Goal: Communication & Community: Ask a question

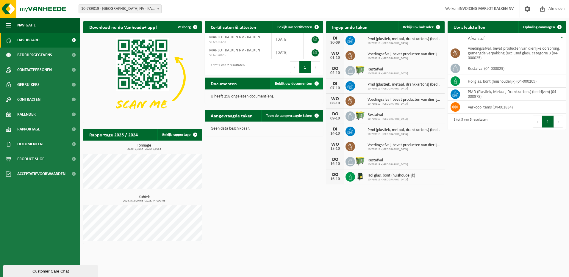
click at [293, 83] on span "Bekijk uw documenten" at bounding box center [293, 84] width 37 height 4
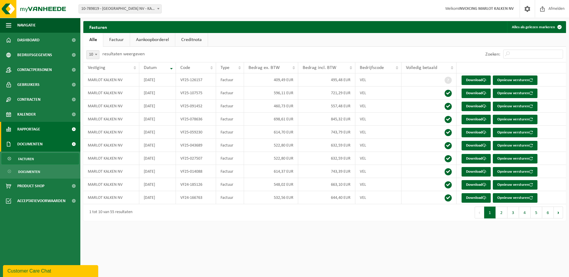
click at [49, 132] on link "Rapportage" at bounding box center [40, 129] width 80 height 15
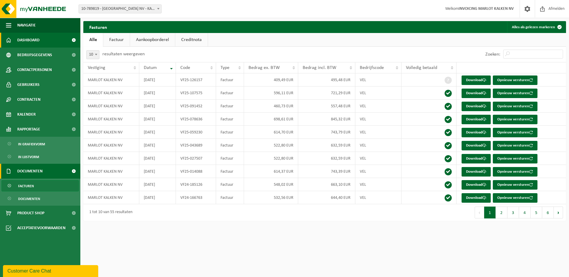
click at [41, 42] on link "Dashboard" at bounding box center [40, 40] width 80 height 15
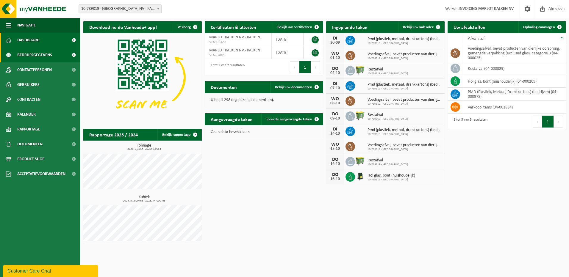
click at [32, 59] on span "Bedrijfsgegevens" at bounding box center [34, 55] width 35 height 15
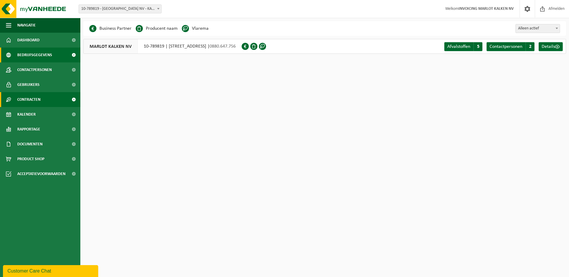
click at [34, 97] on span "Contracten" at bounding box center [28, 99] width 23 height 15
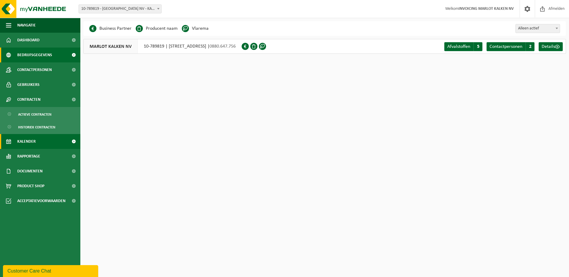
click at [29, 140] on span "Kalender" at bounding box center [26, 141] width 18 height 15
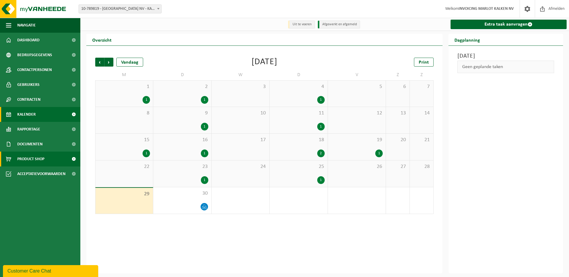
click at [32, 157] on span "Product Shop" at bounding box center [30, 159] width 27 height 15
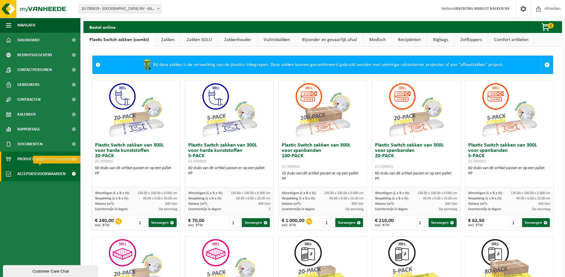
click at [35, 174] on span "Acceptatievoorwaarden" at bounding box center [41, 174] width 48 height 15
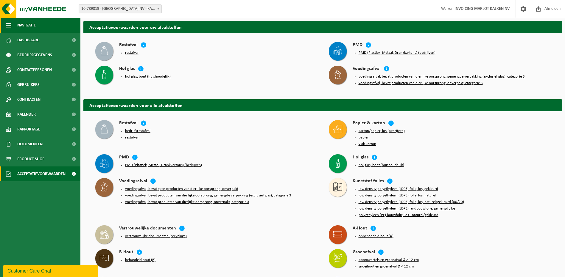
click at [10, 26] on span "button" at bounding box center [8, 25] width 5 height 15
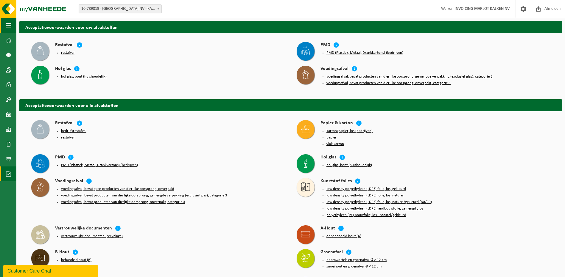
click at [9, 26] on span "button" at bounding box center [8, 25] width 5 height 15
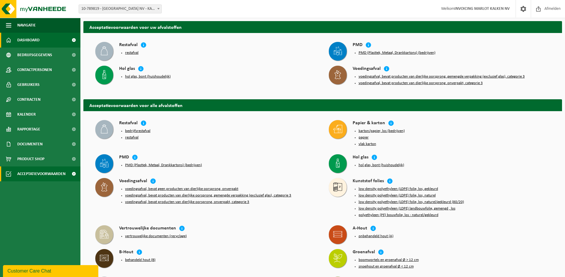
click at [17, 40] on link "Dashboard" at bounding box center [40, 40] width 80 height 15
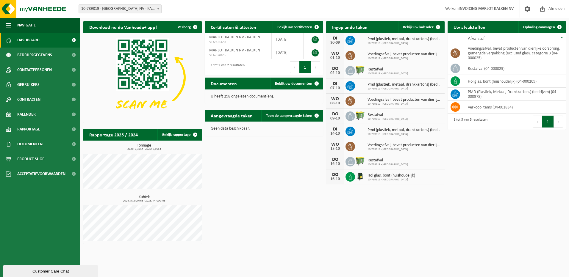
click at [72, 40] on span at bounding box center [73, 40] width 13 height 15
click at [312, 39] on link at bounding box center [315, 39] width 7 height 7
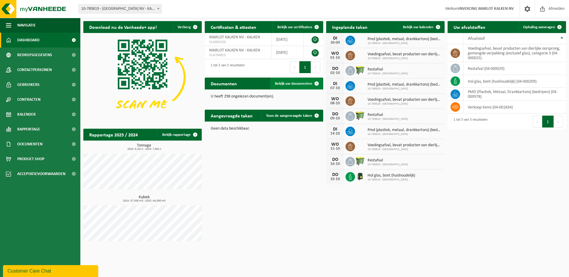
click at [284, 84] on span "Bekijk uw documenten" at bounding box center [293, 84] width 37 height 4
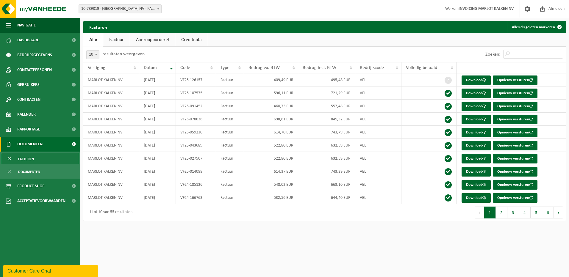
click at [115, 41] on link "Factuur" at bounding box center [116, 40] width 26 height 14
click at [150, 40] on link "Aankoopborderel" at bounding box center [153, 40] width 45 height 14
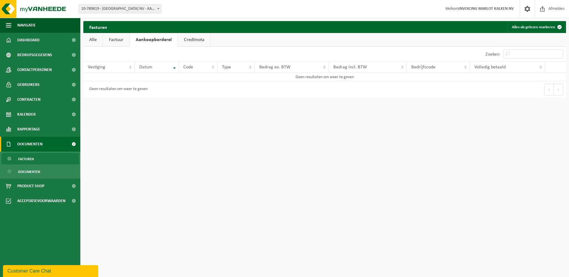
click at [205, 39] on link "Creditnota" at bounding box center [194, 40] width 32 height 14
click at [92, 41] on link "Alle" at bounding box center [92, 40] width 19 height 14
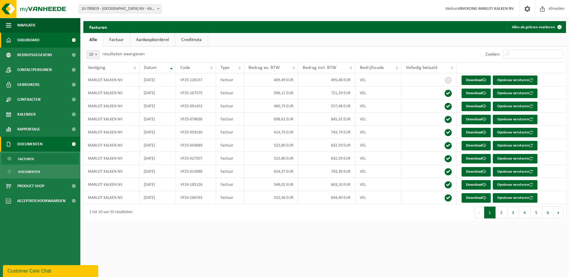
click at [37, 41] on span "Dashboard" at bounding box center [28, 40] width 22 height 15
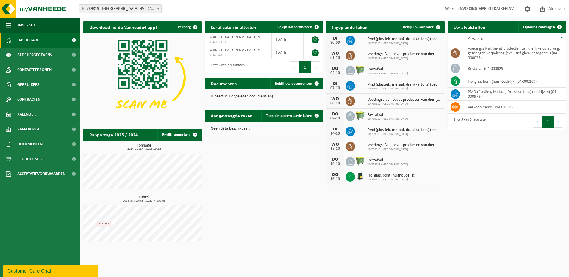
drag, startPoint x: 23, startPoint y: 270, endPoint x: 21, endPoint y: 412, distance: 141.7
click at [23, 270] on div "Customer Care Chat" at bounding box center [50, 271] width 86 height 7
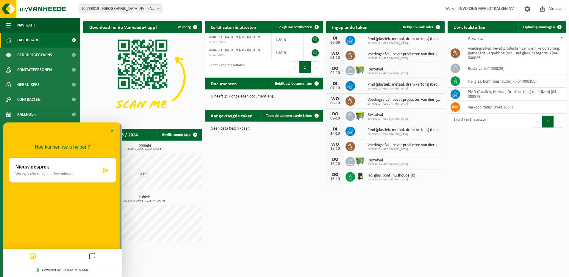
click at [40, 175] on p "We typically reply in a few minutes" at bounding box center [58, 174] width 86 height 4
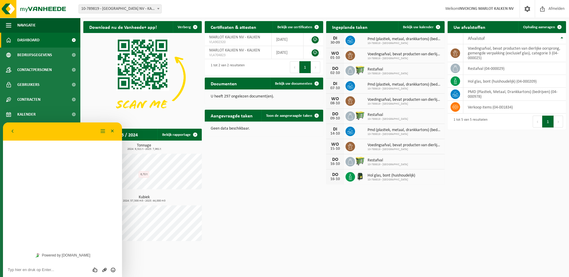
click at [43, 274] on div "Beoordeel deze chat Upload bestand Emoji invoeren" at bounding box center [62, 270] width 119 height 15
click at [38, 266] on div "Beoordeel deze chat Upload bestand Emoji invoeren" at bounding box center [62, 270] width 119 height 15
click at [35, 271] on textarea at bounding box center [63, 270] width 110 height 5
type textarea "ik zou de RED verklaring nog moeten invullen, maar ik zie niet direct waar ik d…"
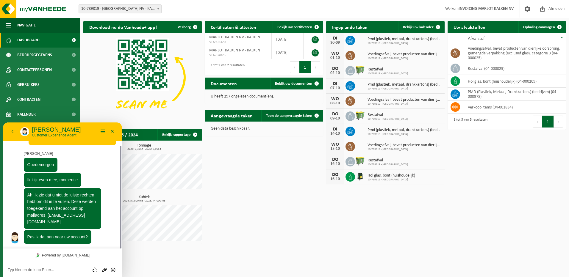
scroll to position [29, 0]
type textarea "ja, graag"
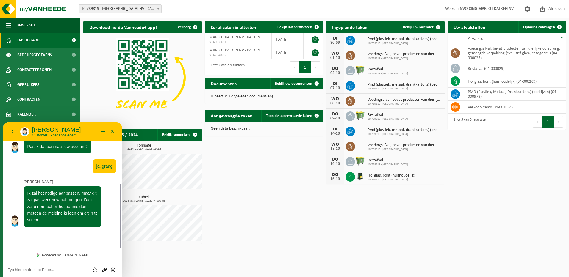
scroll to position [102, 0]
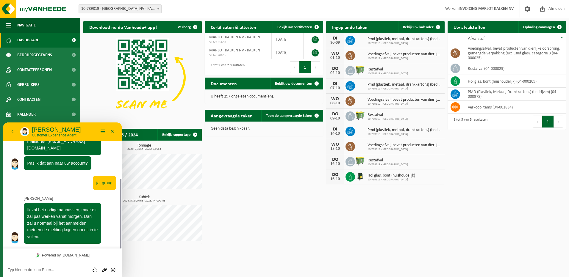
click at [50, 268] on textarea at bounding box center [63, 270] width 110 height 5
type textarea "ok, bedankt!"
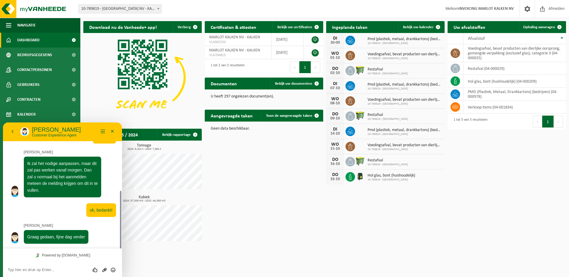
scroll to position [149, 0]
